Goal: Find specific page/section: Find specific page/section

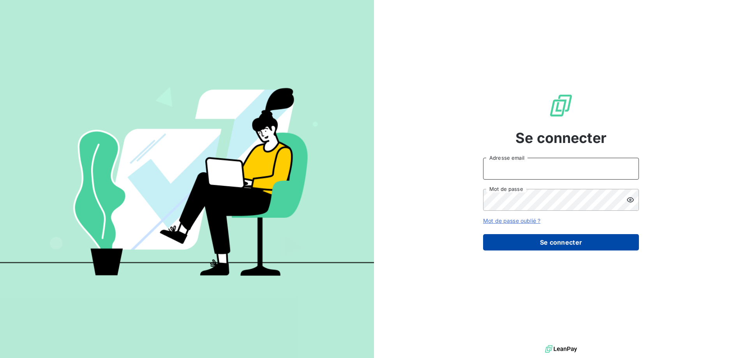
type input "aberthon@allevio-groupe.com"
click at [566, 245] on button "Se connecter" at bounding box center [561, 242] width 156 height 16
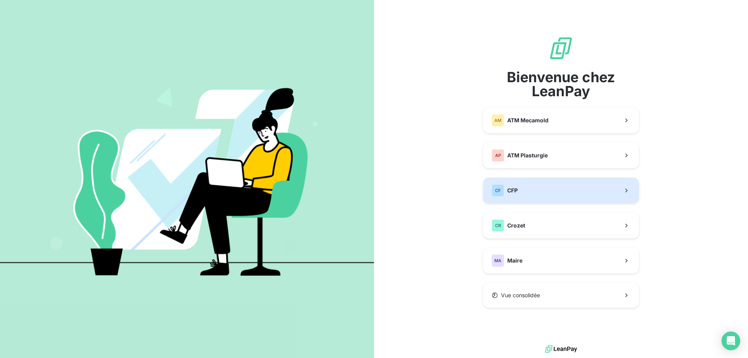
click at [549, 188] on button "CF CFP" at bounding box center [561, 191] width 156 height 26
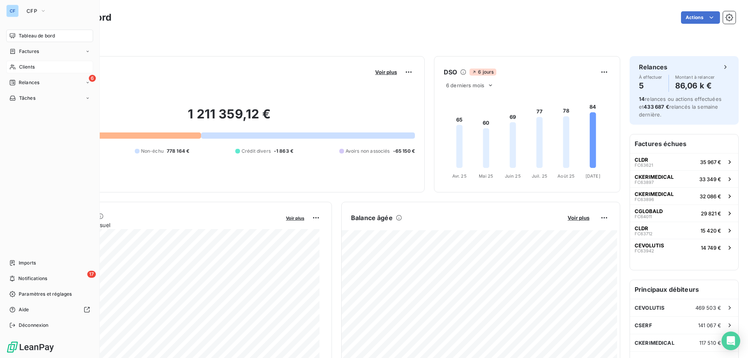
click at [29, 69] on span "Clients" at bounding box center [27, 67] width 16 height 7
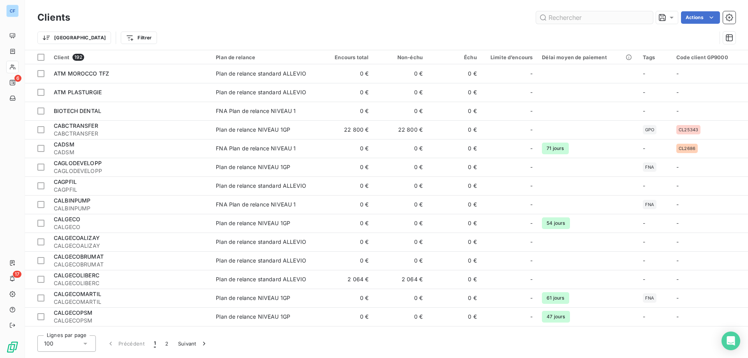
click at [596, 19] on input "text" at bounding box center [594, 17] width 117 height 12
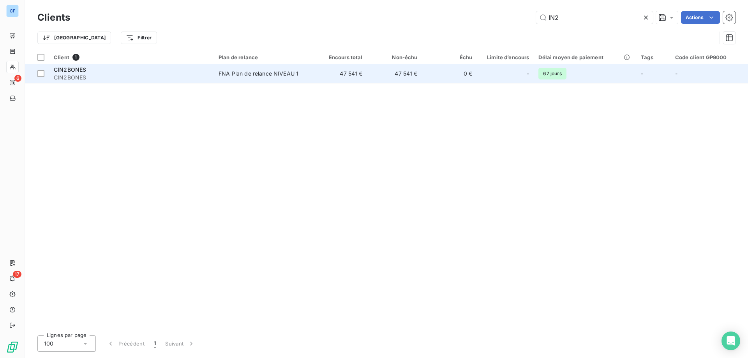
type input "IN2"
click at [259, 76] on div "FNA Plan de relance NIVEAU 1" at bounding box center [259, 74] width 80 height 8
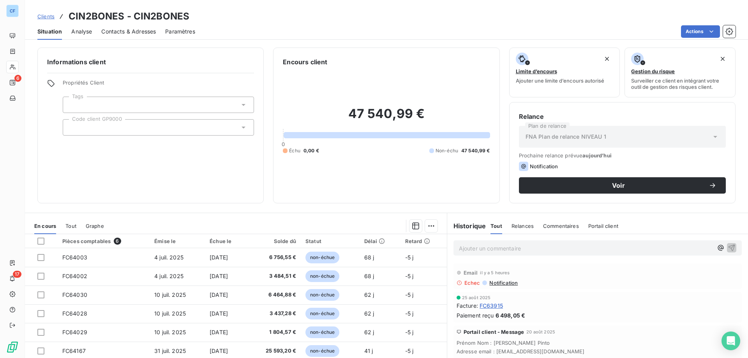
click at [113, 34] on span "Contacts & Adresses" at bounding box center [128, 32] width 55 height 8
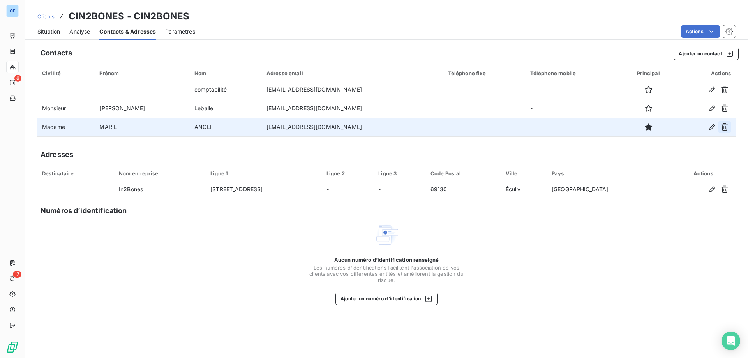
click at [727, 128] on icon "button" at bounding box center [725, 127] width 8 height 8
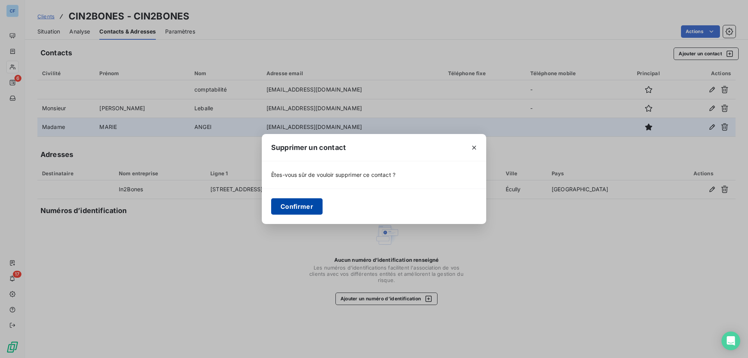
click at [300, 203] on button "Confirmer" at bounding box center [296, 206] width 51 height 16
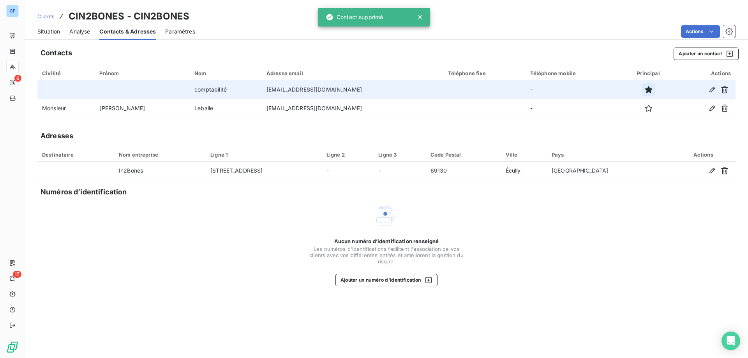
click at [645, 88] on icon "button" at bounding box center [648, 89] width 7 height 7
click at [627, 13] on div "Clients CIN2BONES - CIN2BONES" at bounding box center [386, 16] width 723 height 14
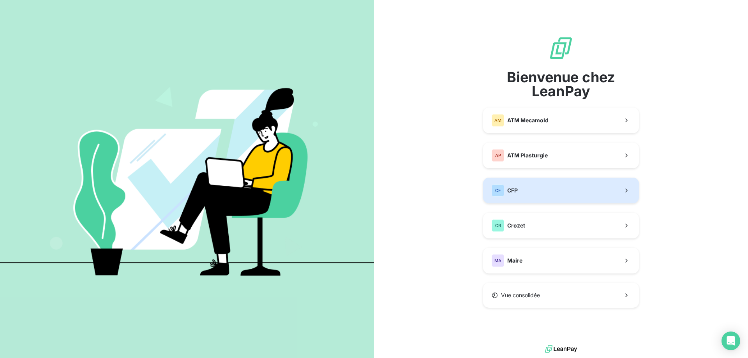
click at [553, 193] on button "CF CFP" at bounding box center [561, 191] width 156 height 26
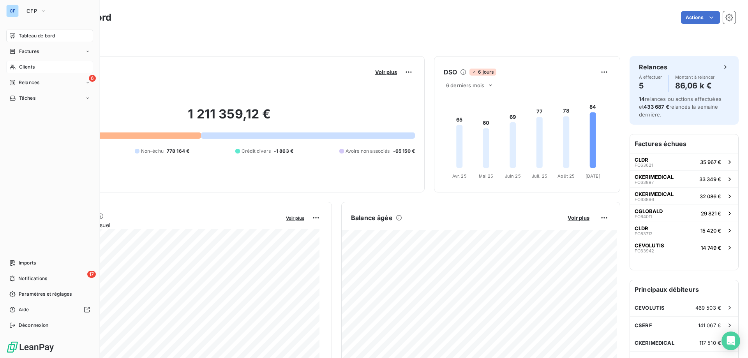
click at [41, 70] on div "Clients" at bounding box center [49, 67] width 87 height 12
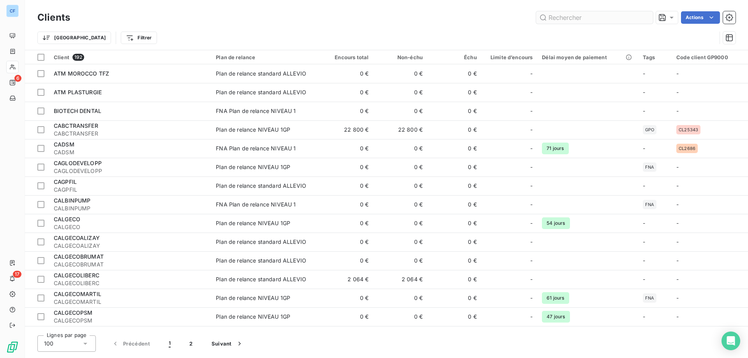
click at [602, 20] on input "text" at bounding box center [594, 17] width 117 height 12
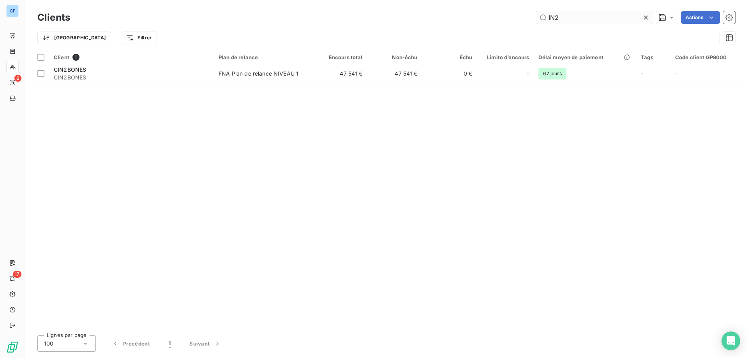
type input "IN2"
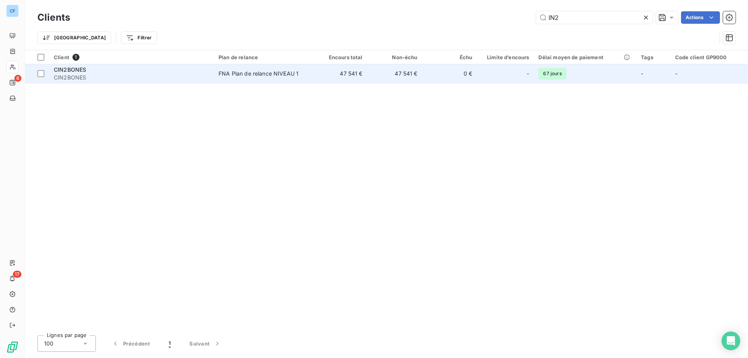
click at [321, 73] on td "47 541 €" at bounding box center [339, 73] width 55 height 19
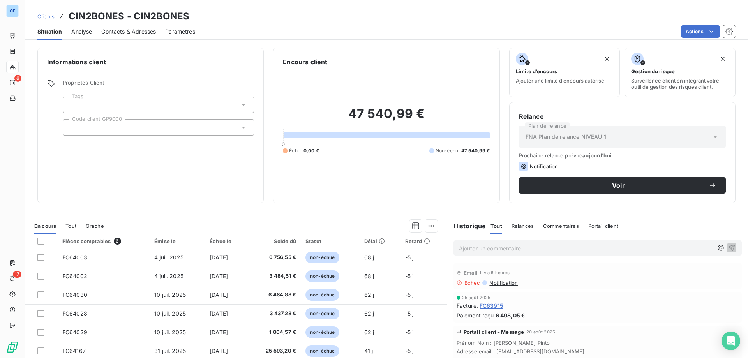
click at [120, 31] on span "Contacts & Adresses" at bounding box center [128, 32] width 55 height 8
